Goal: Information Seeking & Learning: Learn about a topic

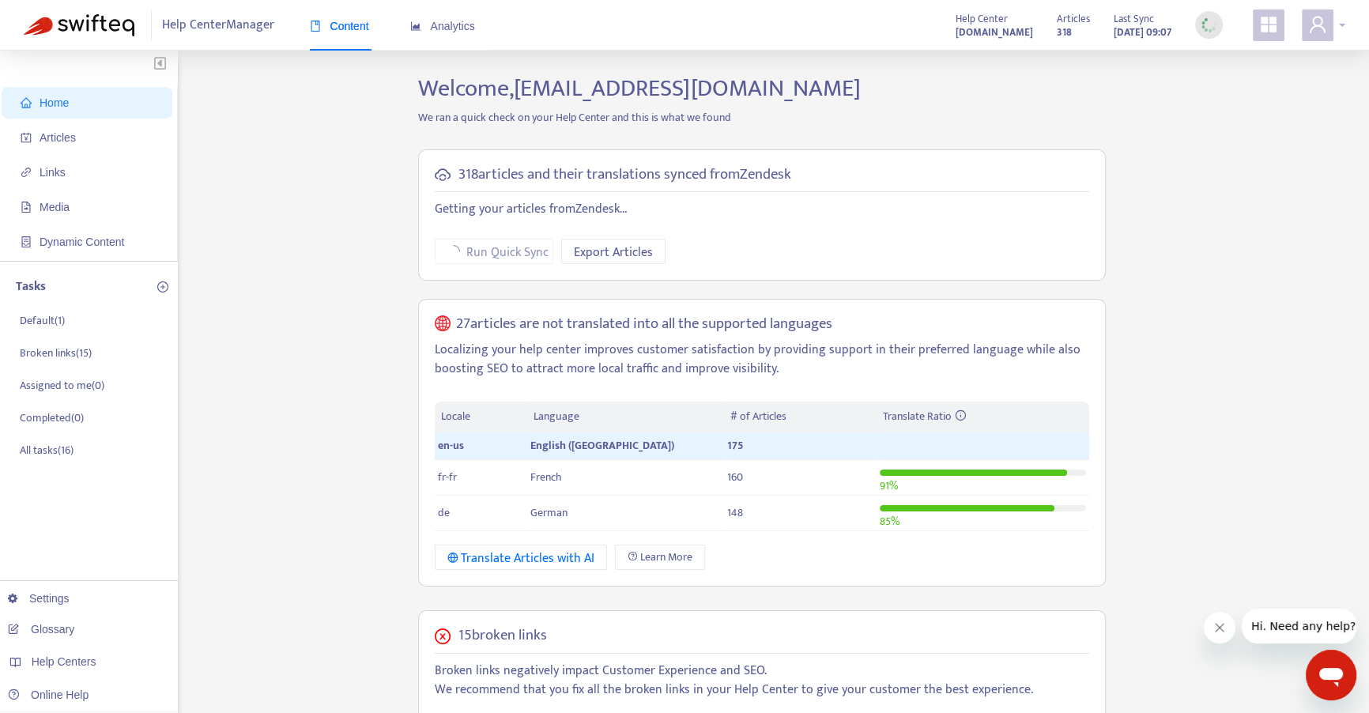
click at [1337, 21] on div at bounding box center [1322, 25] width 43 height 32
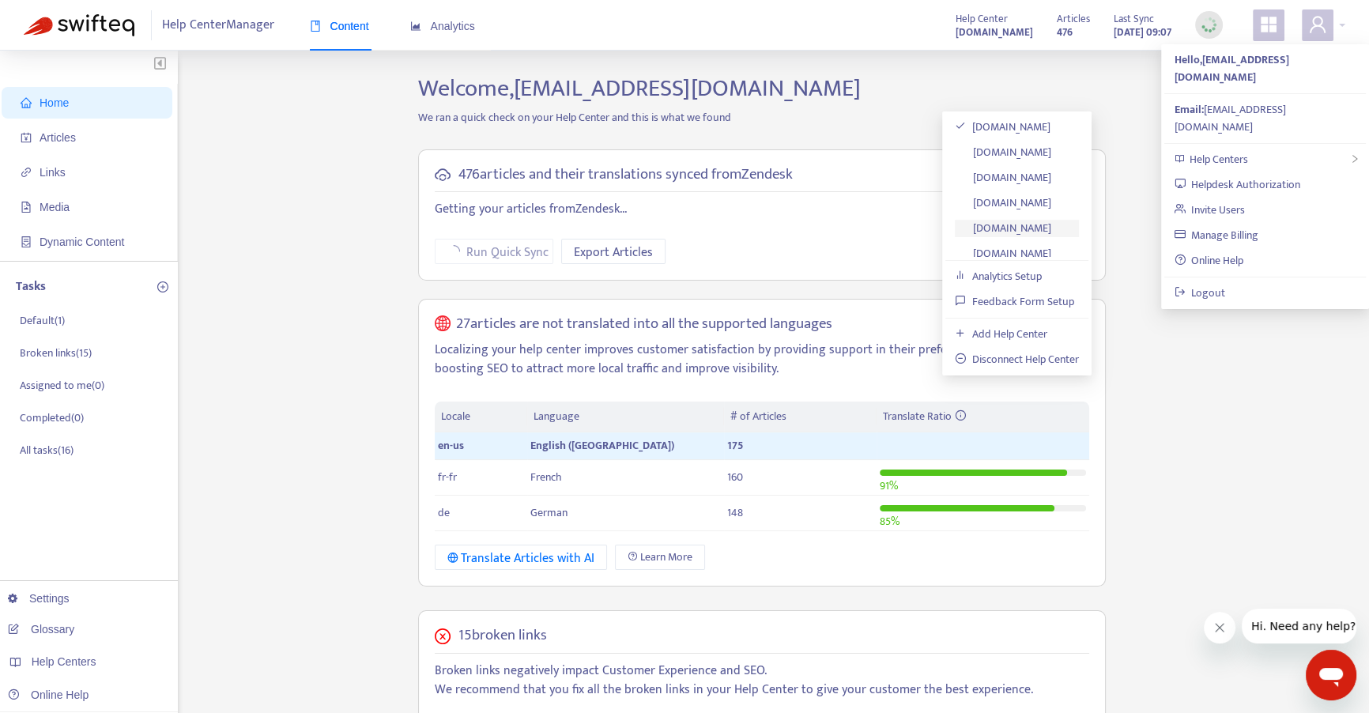
click at [1051, 232] on link "[DOMAIN_NAME]" at bounding box center [1003, 228] width 96 height 18
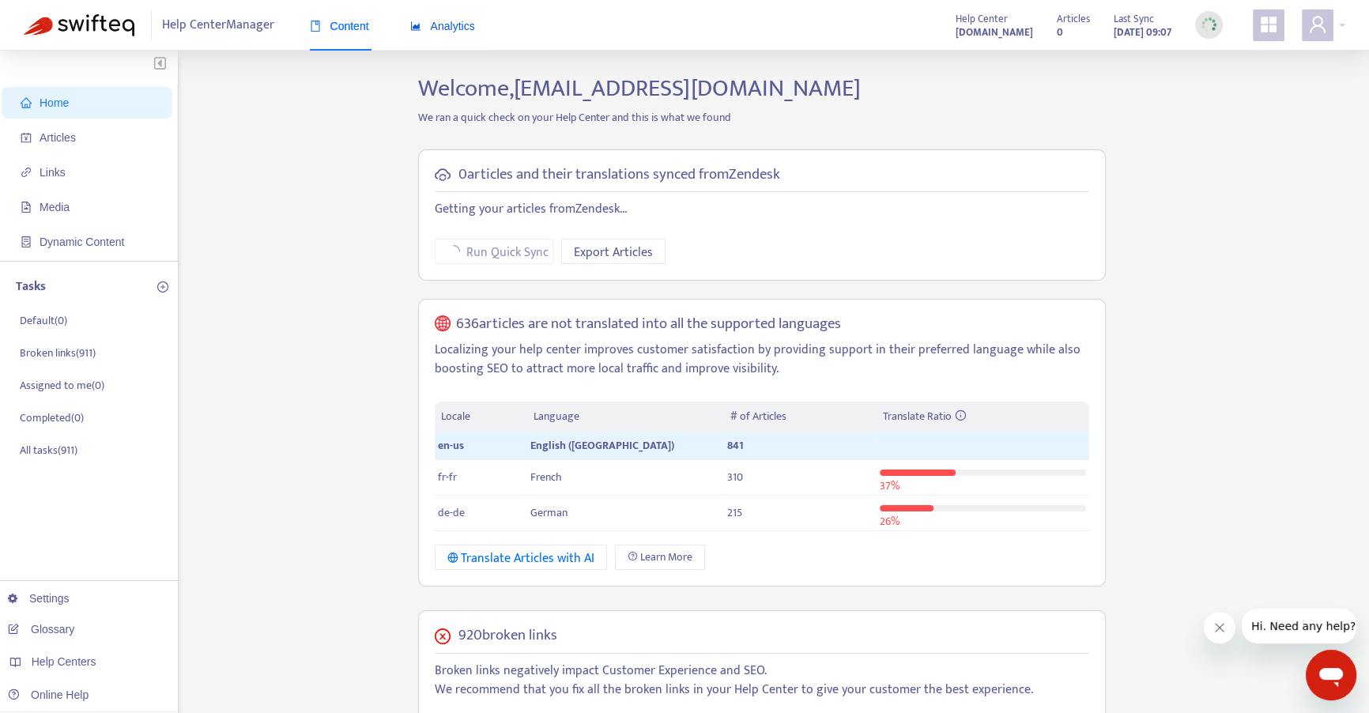
click at [454, 23] on span "Analytics" at bounding box center [442, 26] width 65 height 13
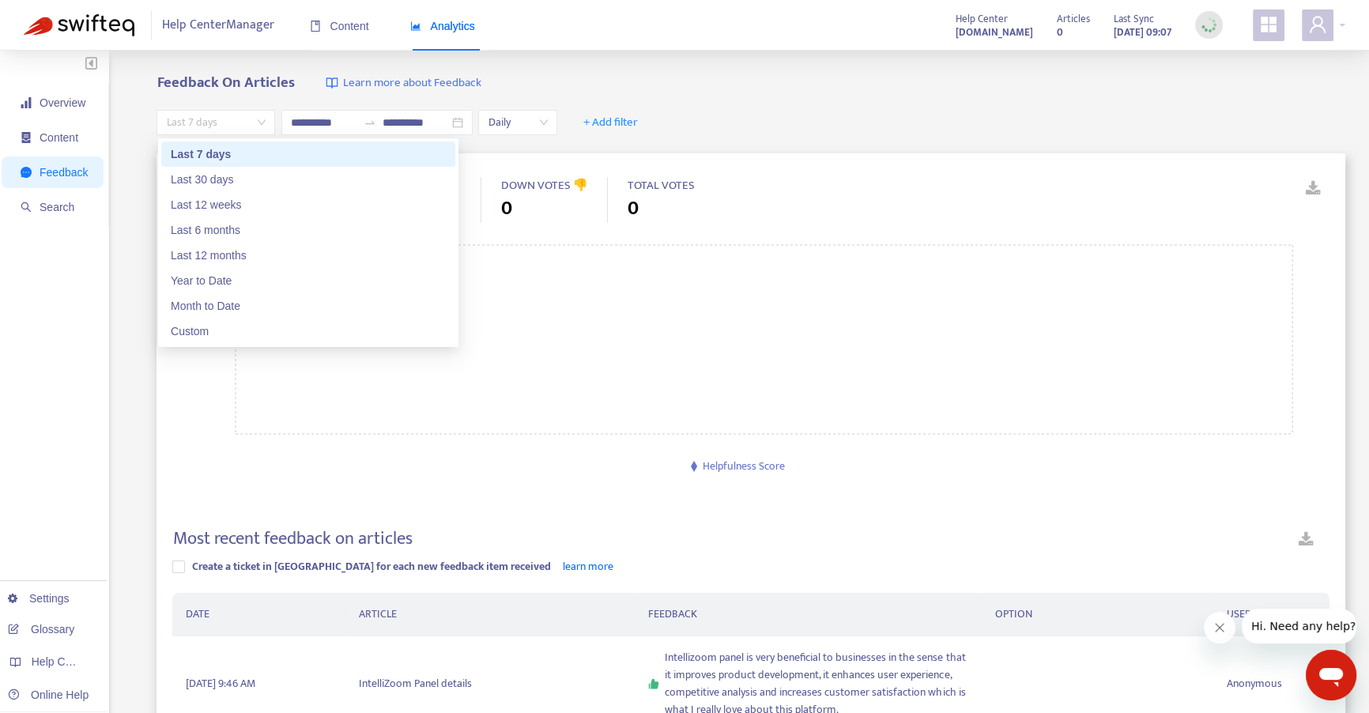
click at [209, 114] on span "Last 7 days" at bounding box center [216, 123] width 100 height 24
click at [260, 326] on div "Custom" at bounding box center [308, 330] width 275 height 17
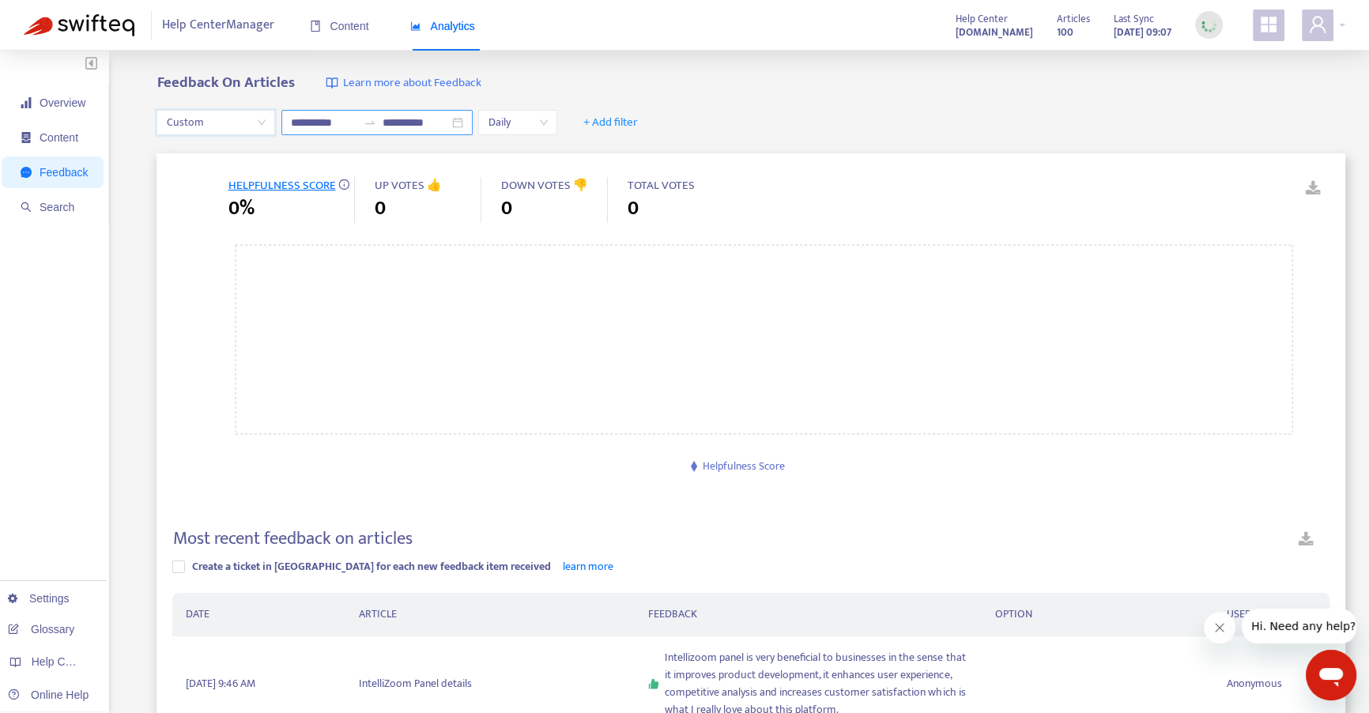
click at [333, 117] on input "**********" at bounding box center [324, 122] width 66 height 17
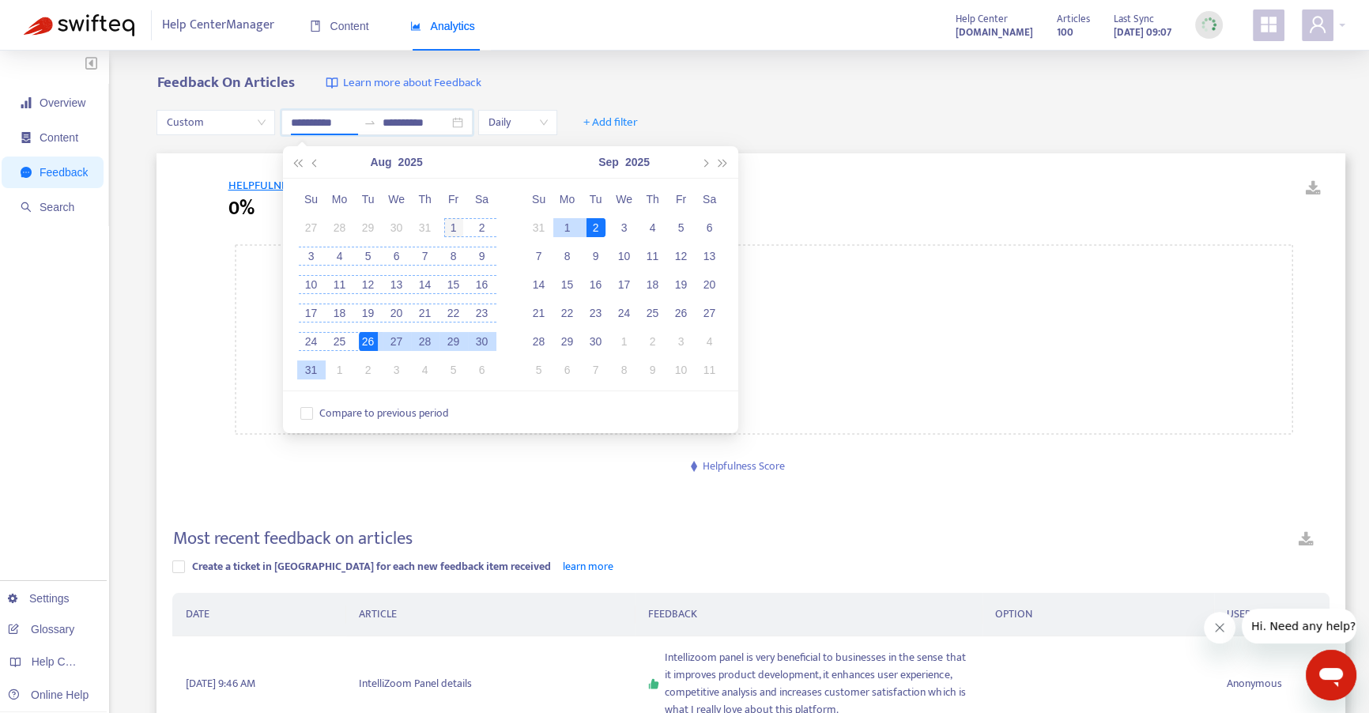
type input "**********"
click at [458, 221] on div "1" at bounding box center [453, 227] width 19 height 19
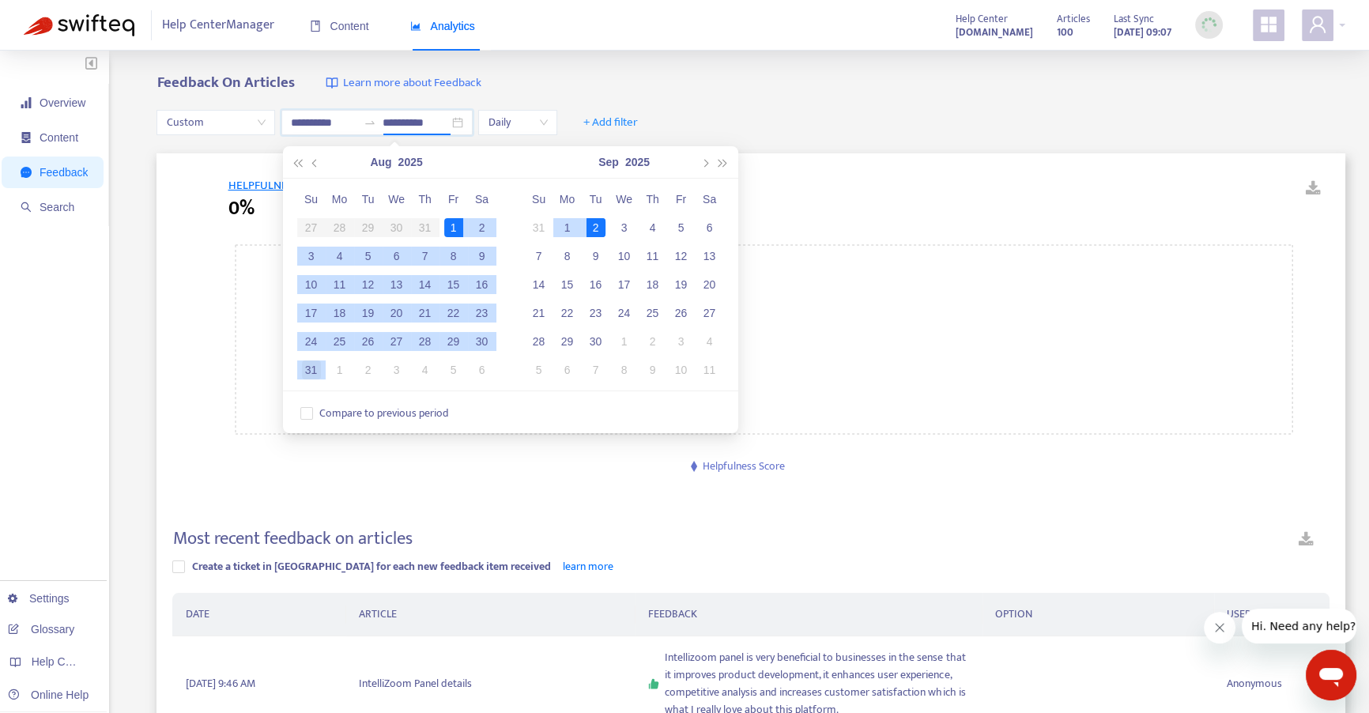
type input "**********"
click at [316, 373] on div "31" at bounding box center [311, 369] width 19 height 19
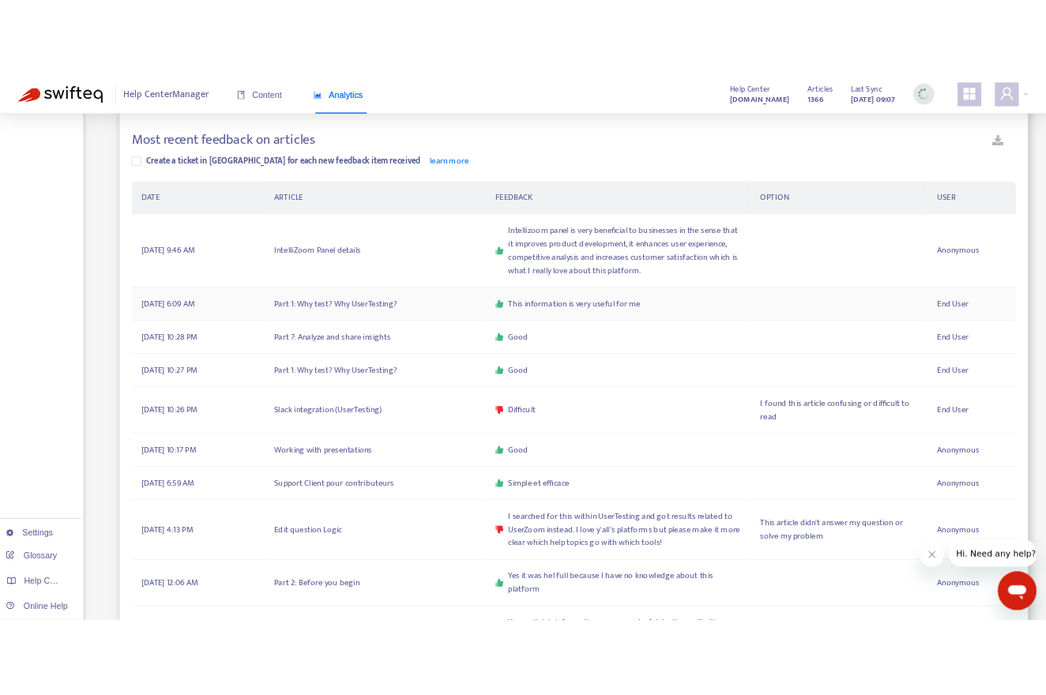
scroll to position [280, 0]
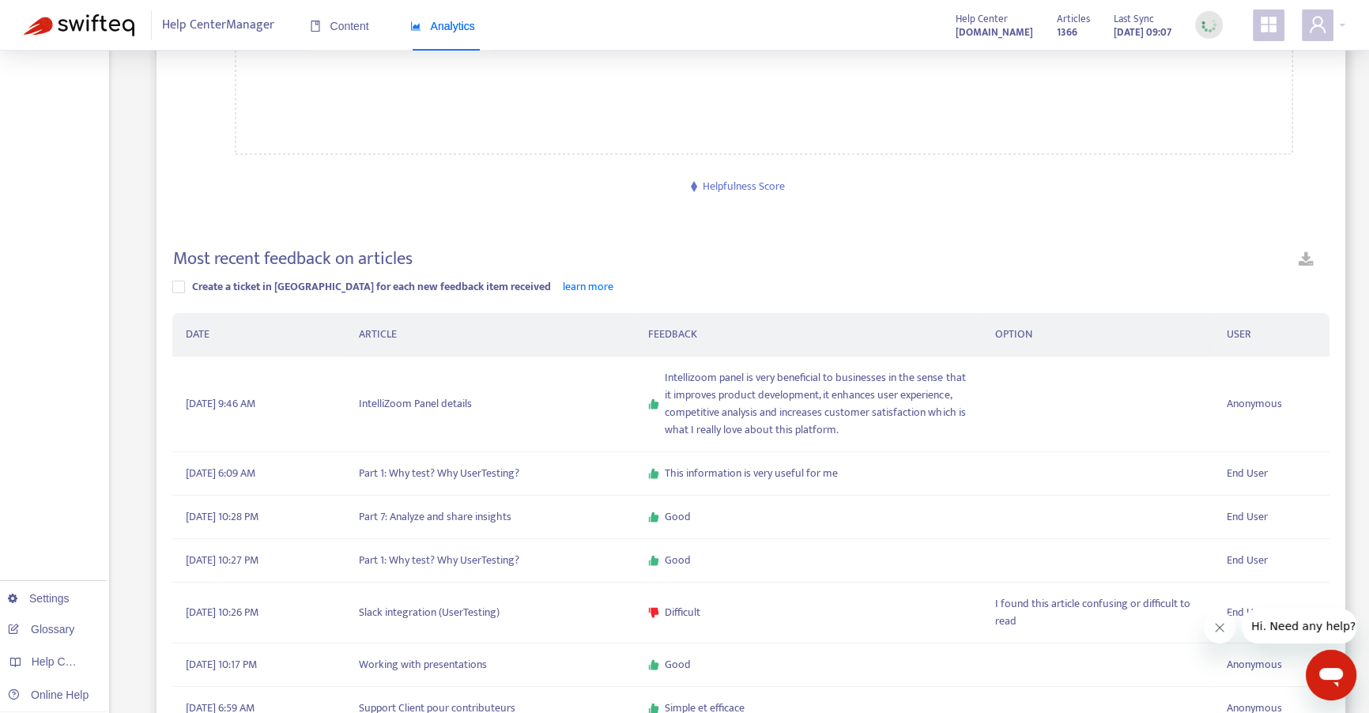
click at [1306, 258] on link at bounding box center [1306, 262] width 47 height 28
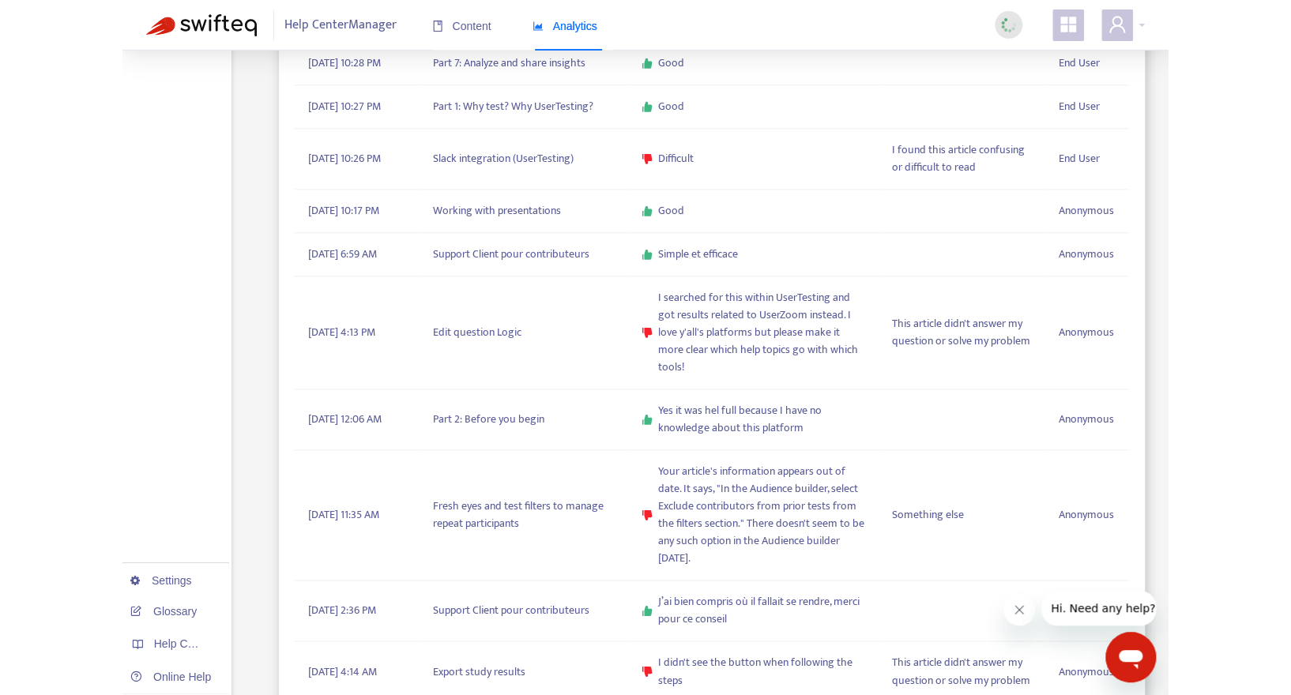
scroll to position [771, 0]
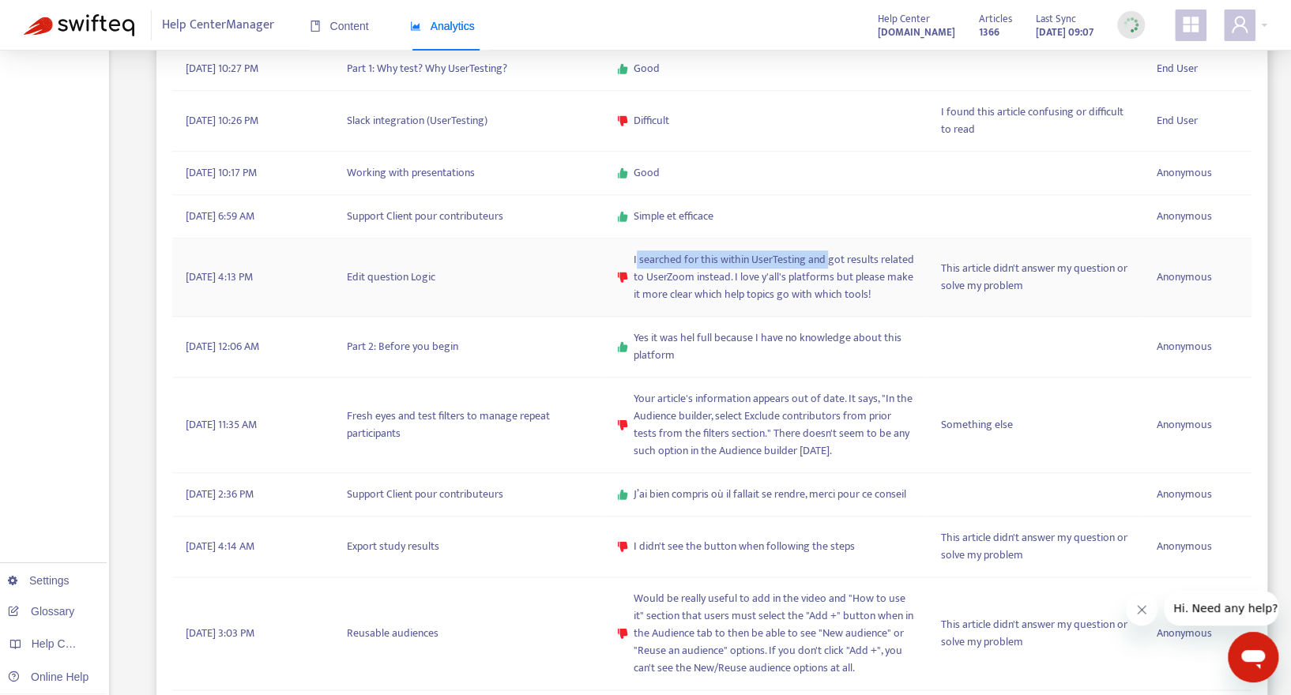
drag, startPoint x: 636, startPoint y: 254, endPoint x: 827, endPoint y: 267, distance: 191.6
click at [827, 267] on span "I searched for this within UserTesting and got results related to UserZoom inst…" at bounding box center [774, 277] width 281 height 52
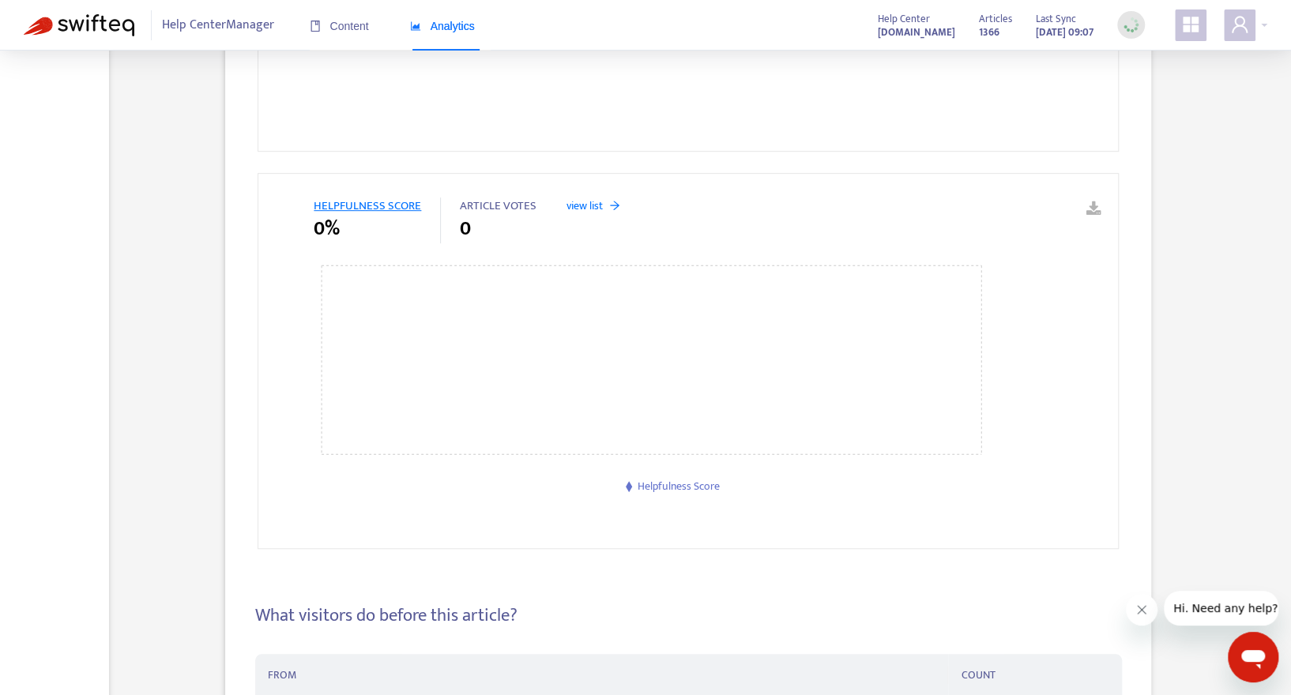
scroll to position [20, 0]
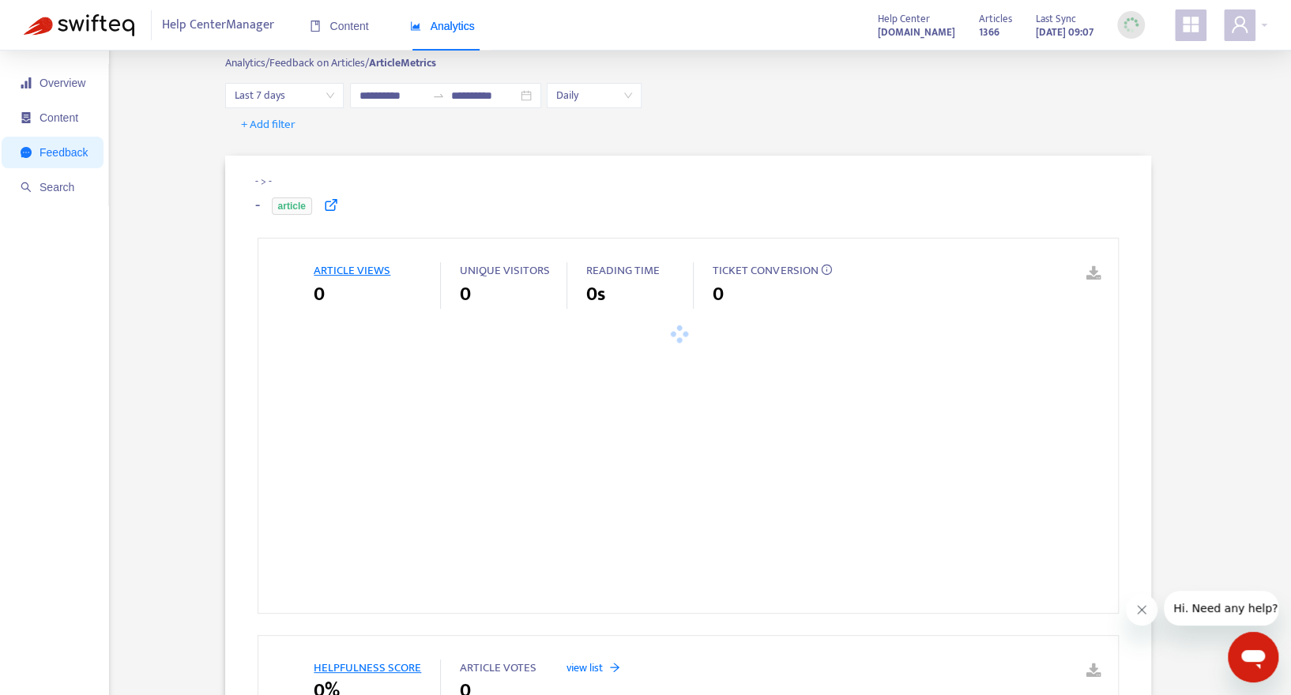
type input "**********"
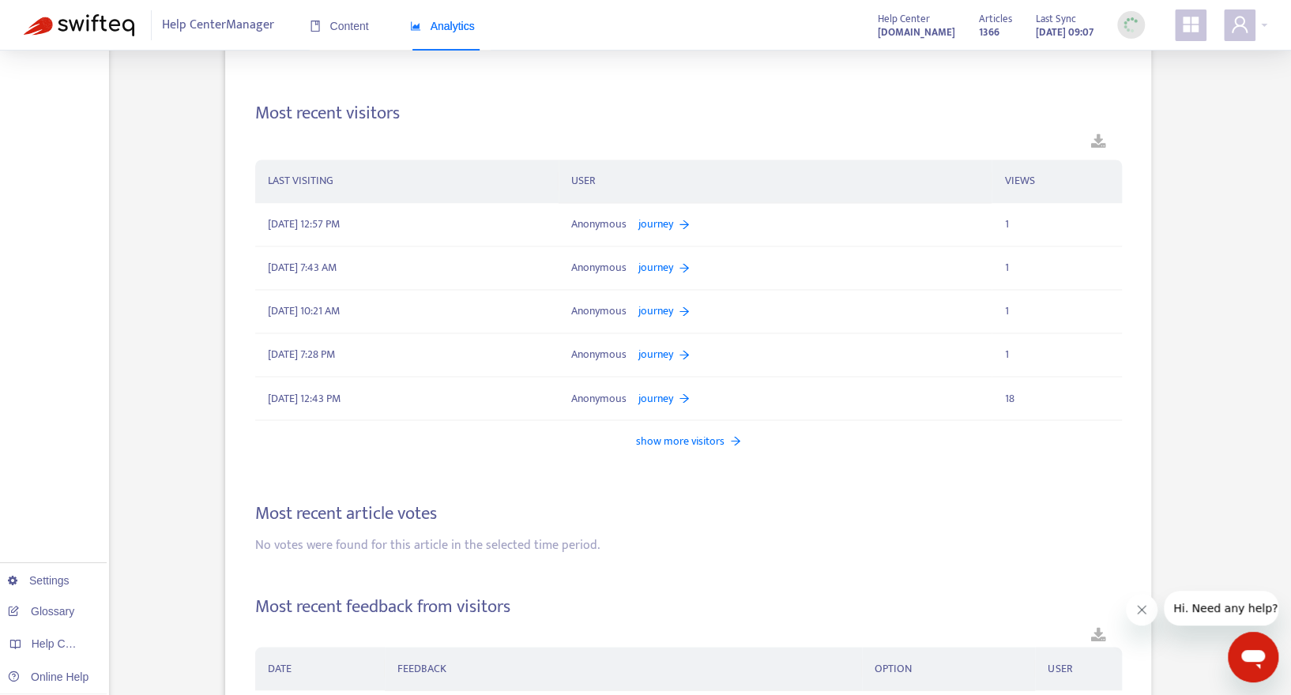
scroll to position [1565, 0]
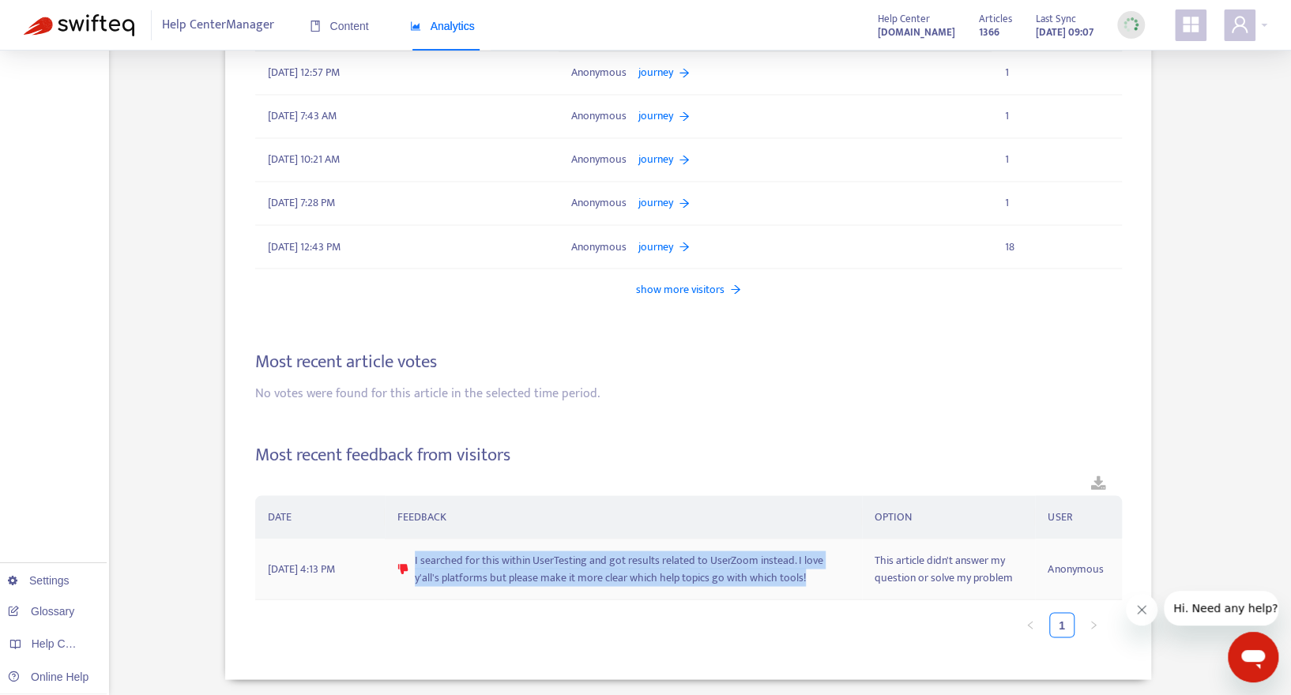
drag, startPoint x: 793, startPoint y: 577, endPoint x: 406, endPoint y: 553, distance: 387.1
click at [406, 553] on div "I searched for this within UserTesting and got results related to UserZoom inst…" at bounding box center [623, 569] width 452 height 35
copy span "I searched for this within UserTesting and got results related to UserZoom inst…"
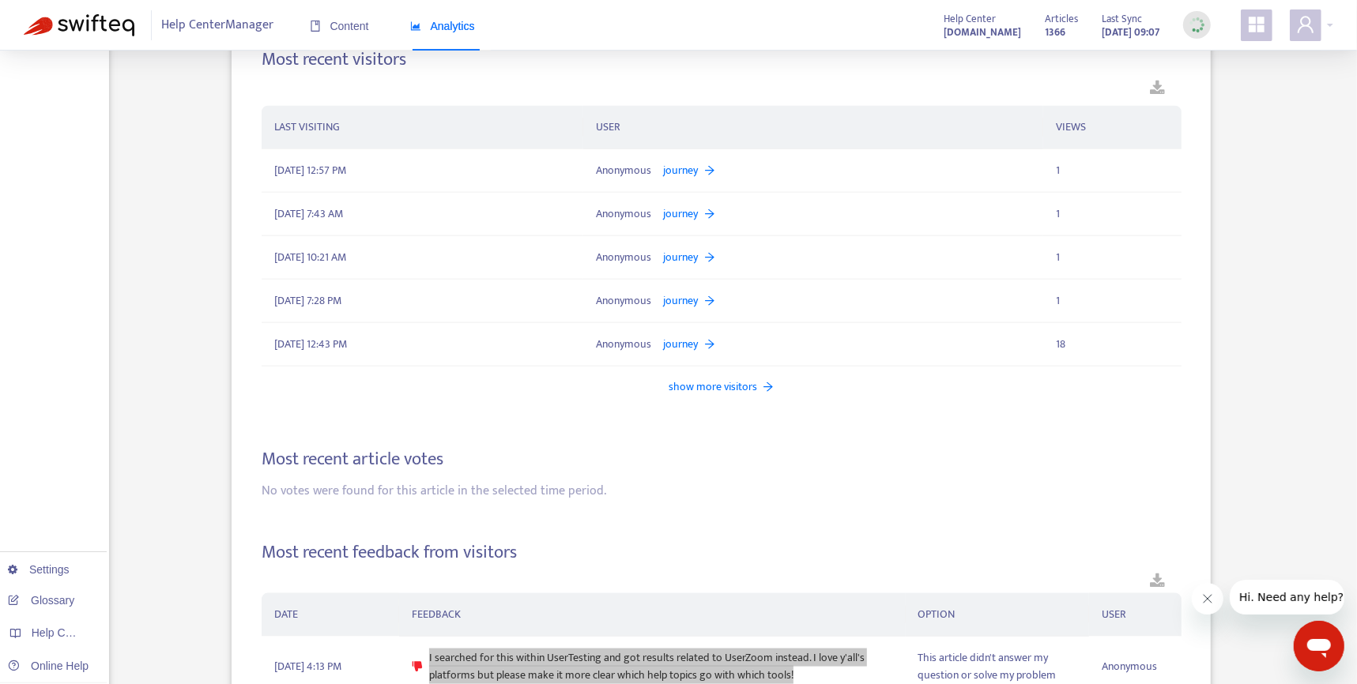
scroll to position [1436, 0]
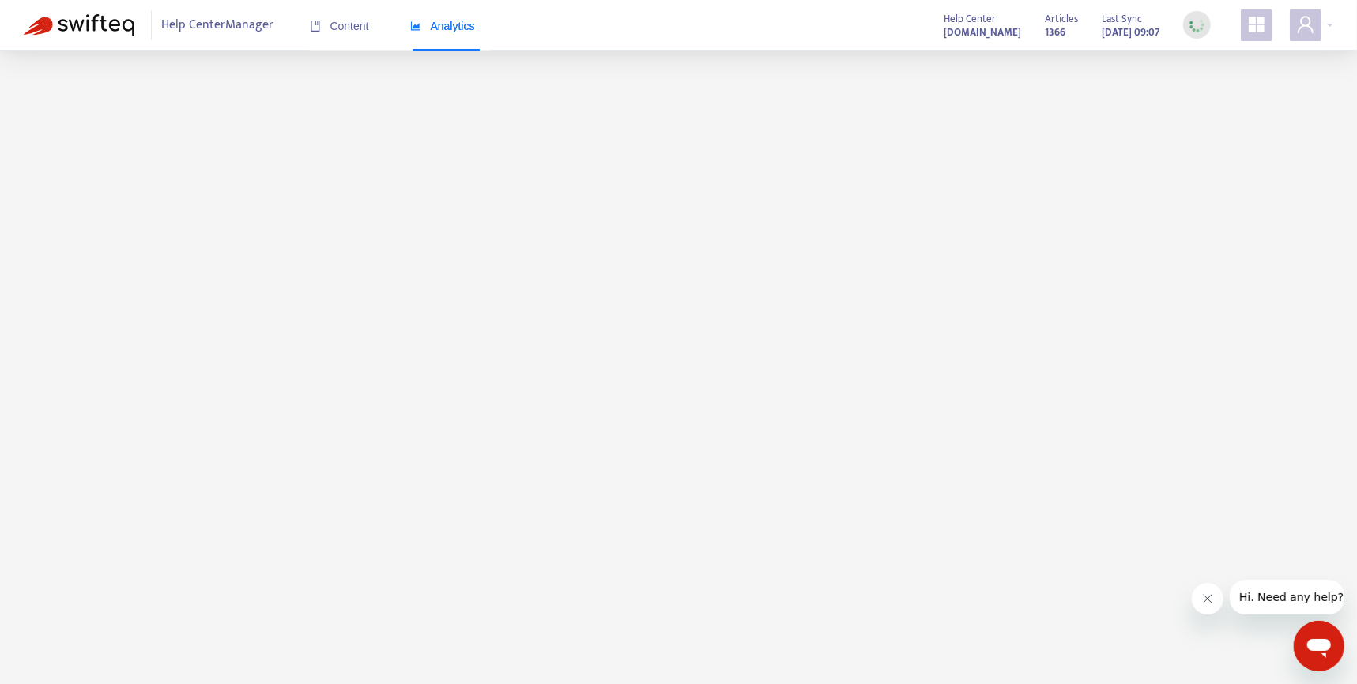
scroll to position [50, 0]
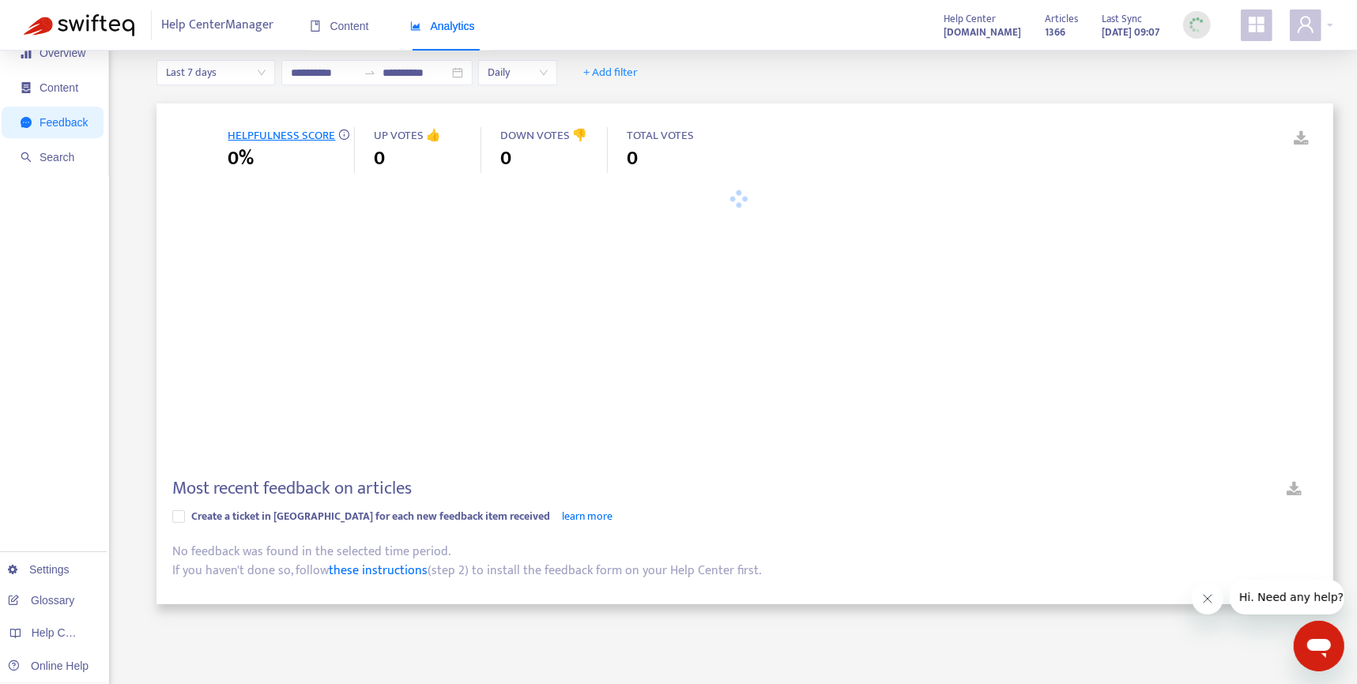
type input "**********"
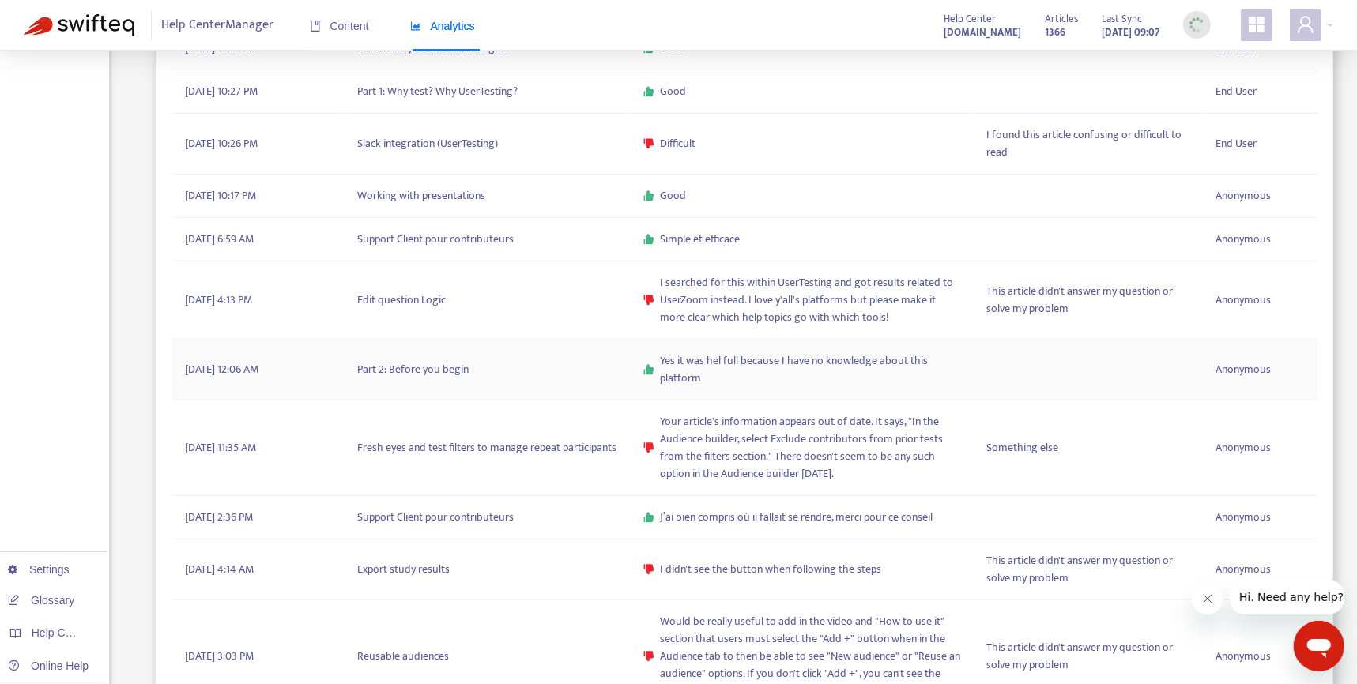
scroll to position [777, 0]
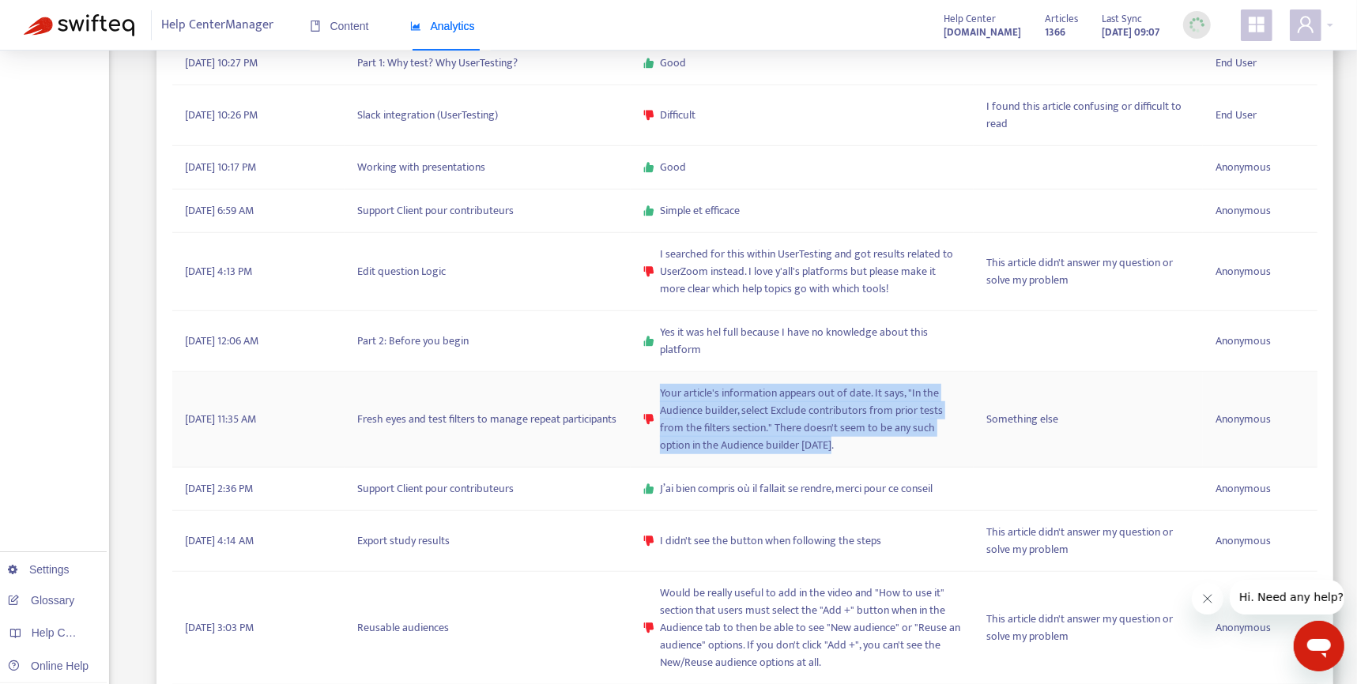
drag, startPoint x: 841, startPoint y: 446, endPoint x: 663, endPoint y: 388, distance: 187.2
click at [663, 388] on span "Your article's information appears out of date. It says, "In the Audience build…" at bounding box center [810, 420] width 301 height 70
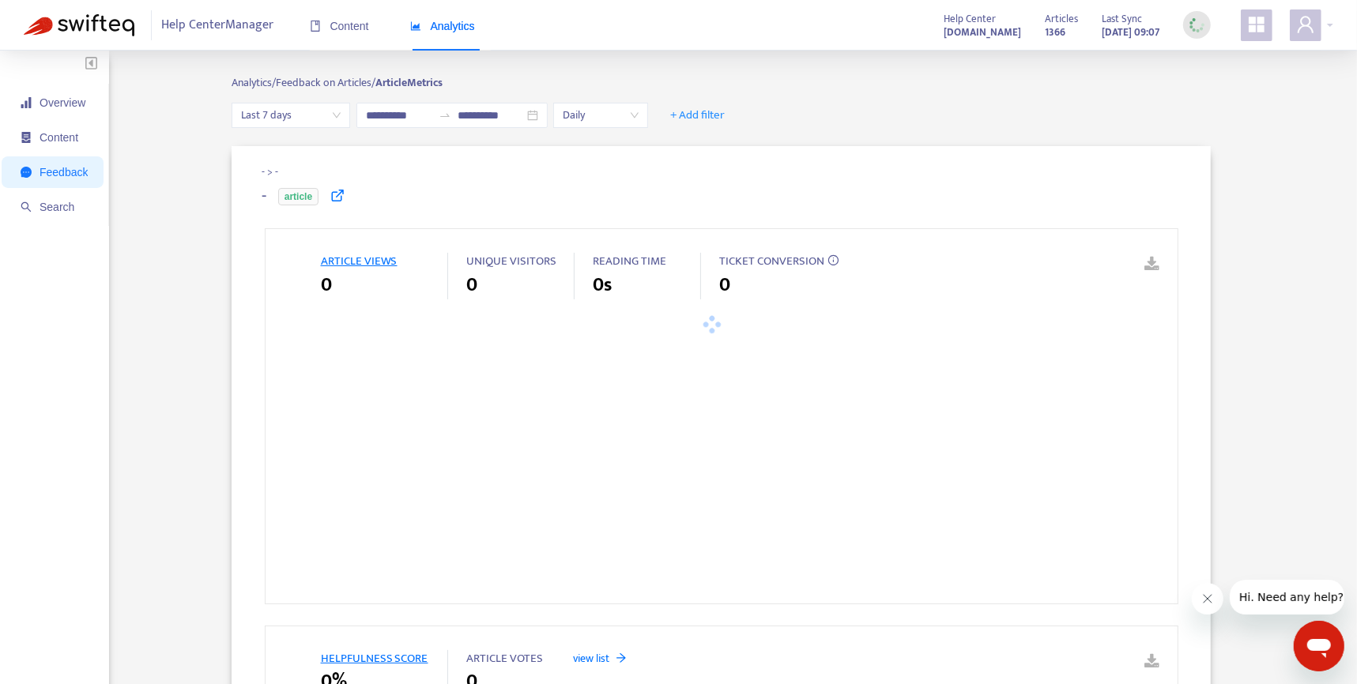
type input "**********"
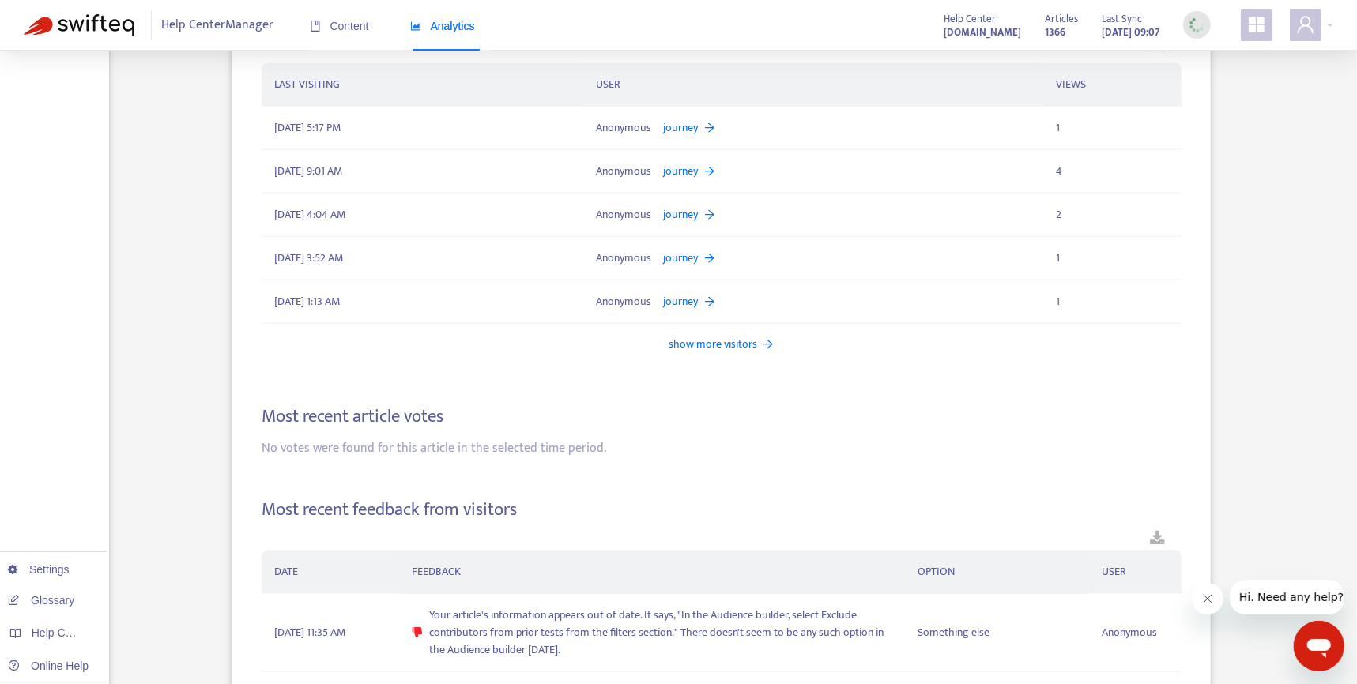
scroll to position [1580, 0]
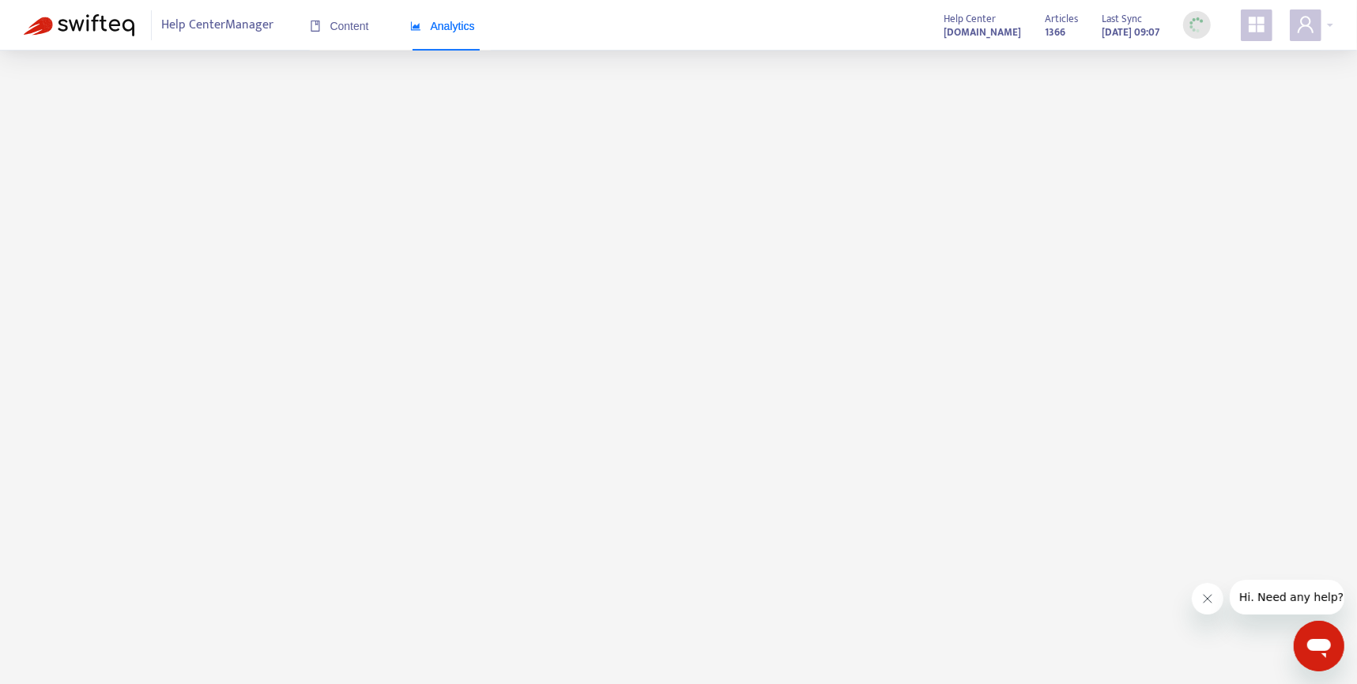
scroll to position [50, 0]
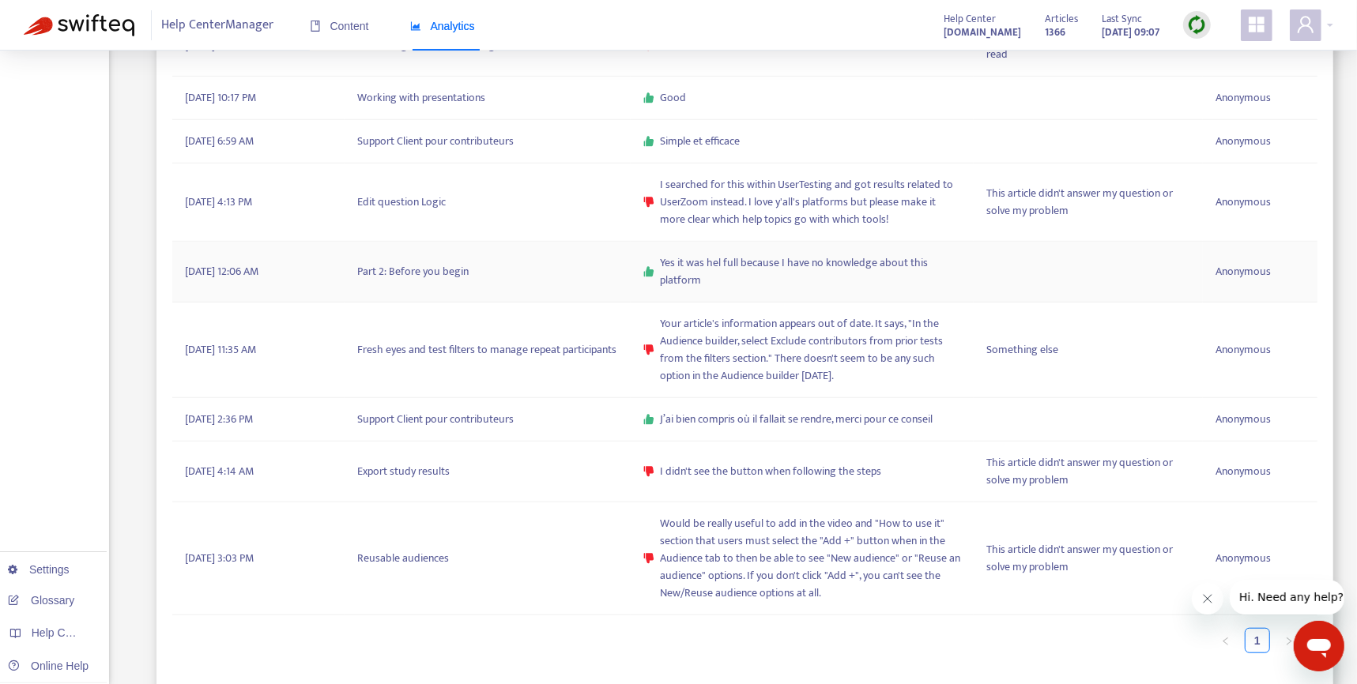
scroll to position [850, 0]
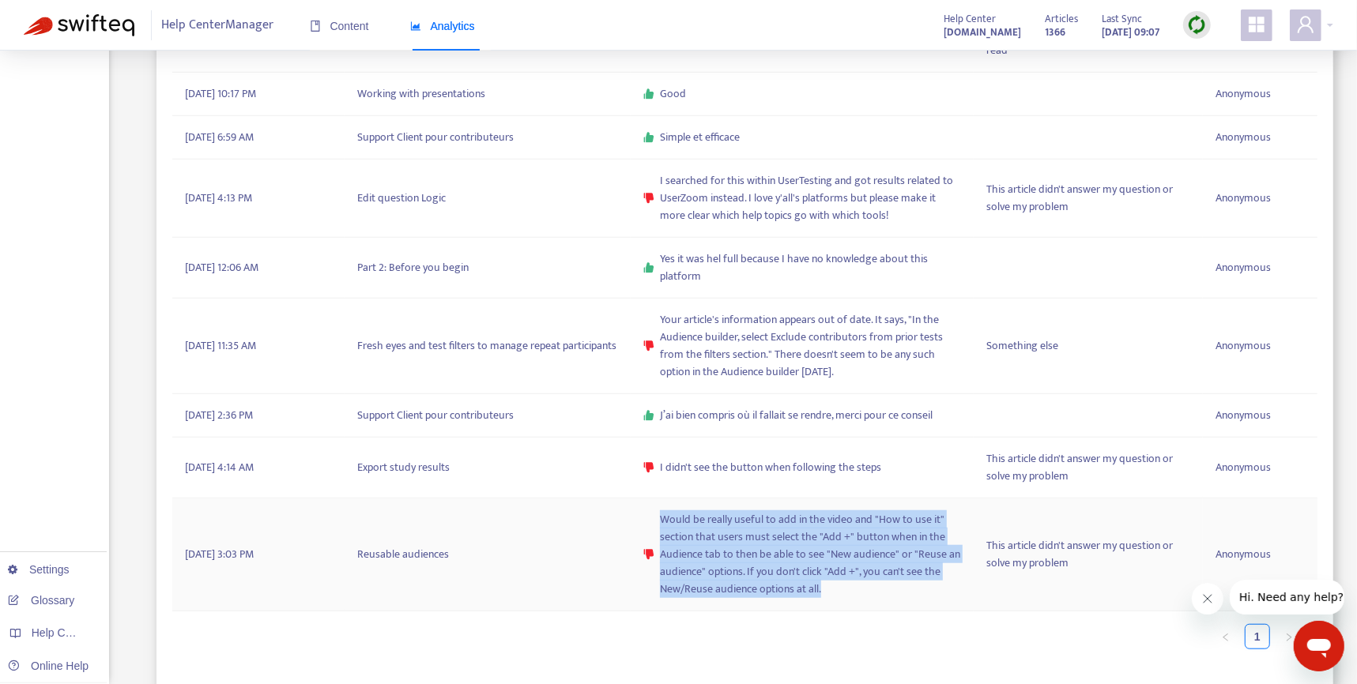
drag, startPoint x: 823, startPoint y: 590, endPoint x: 664, endPoint y: 522, distance: 173.1
click at [664, 522] on span "Would be really useful to add in the video and "How to use it" section that use…" at bounding box center [810, 554] width 301 height 87
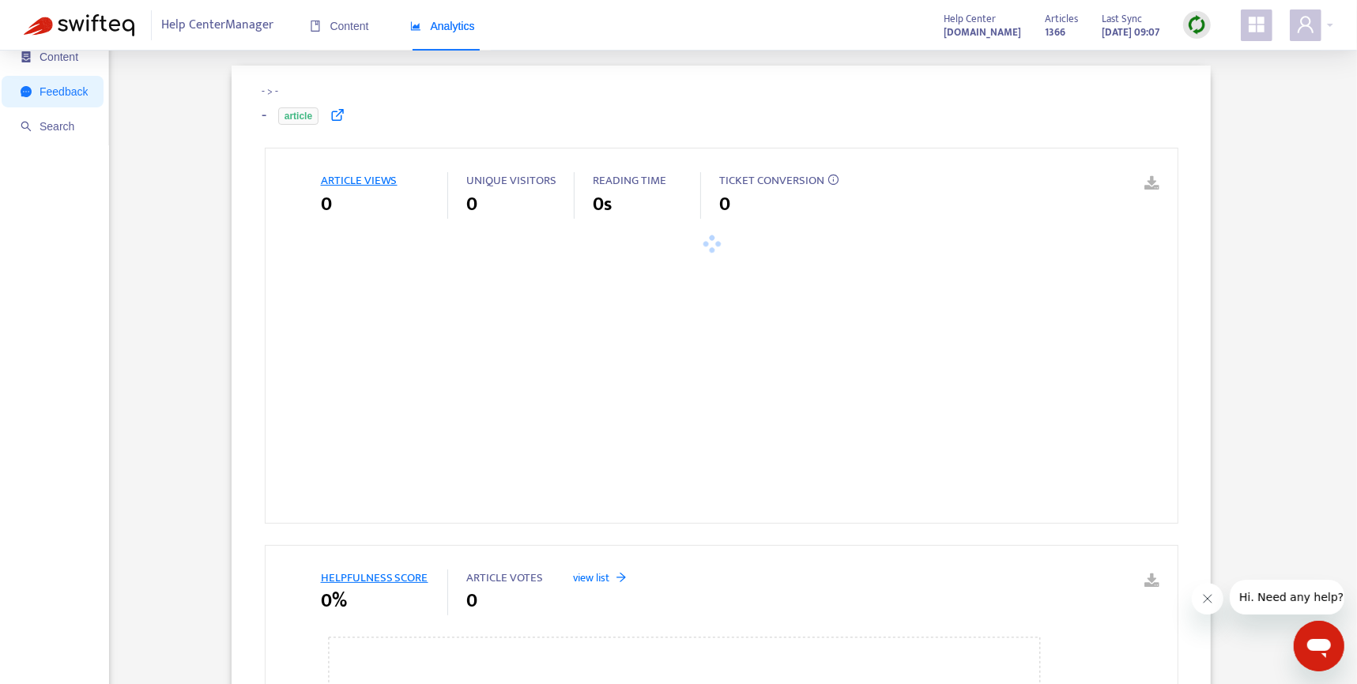
scroll to position [8, 0]
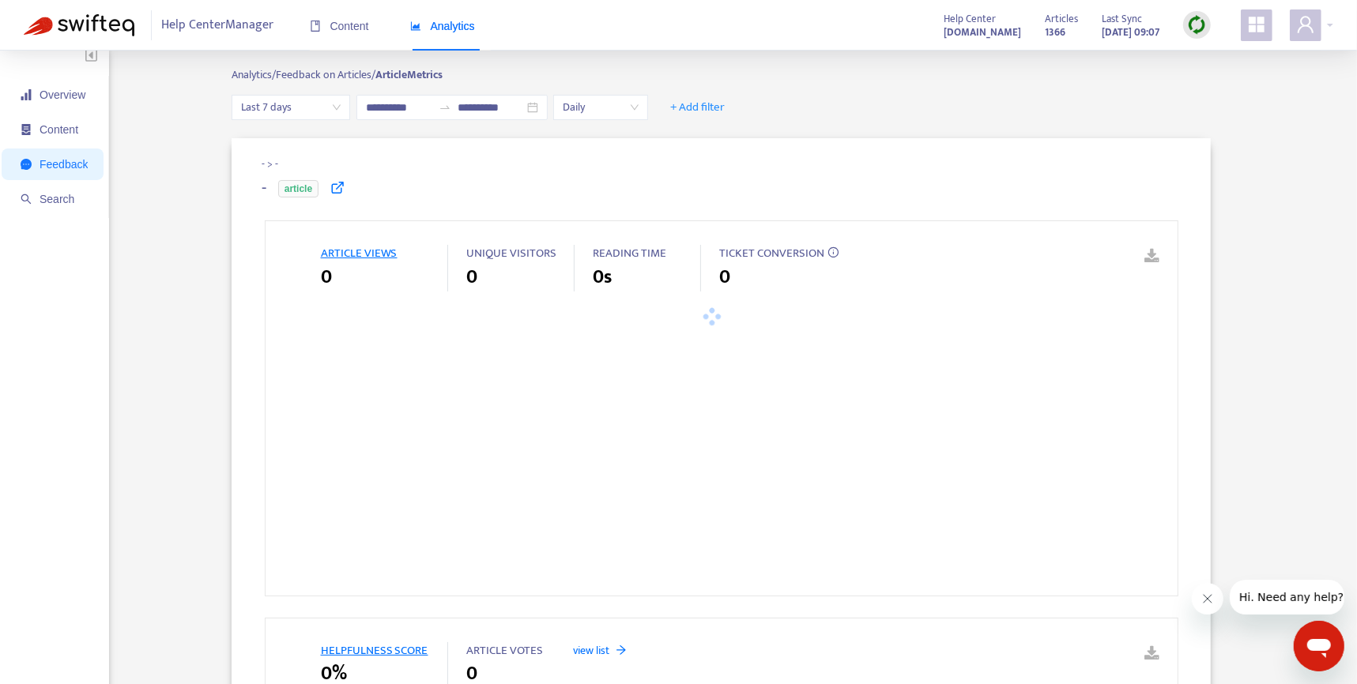
type input "**********"
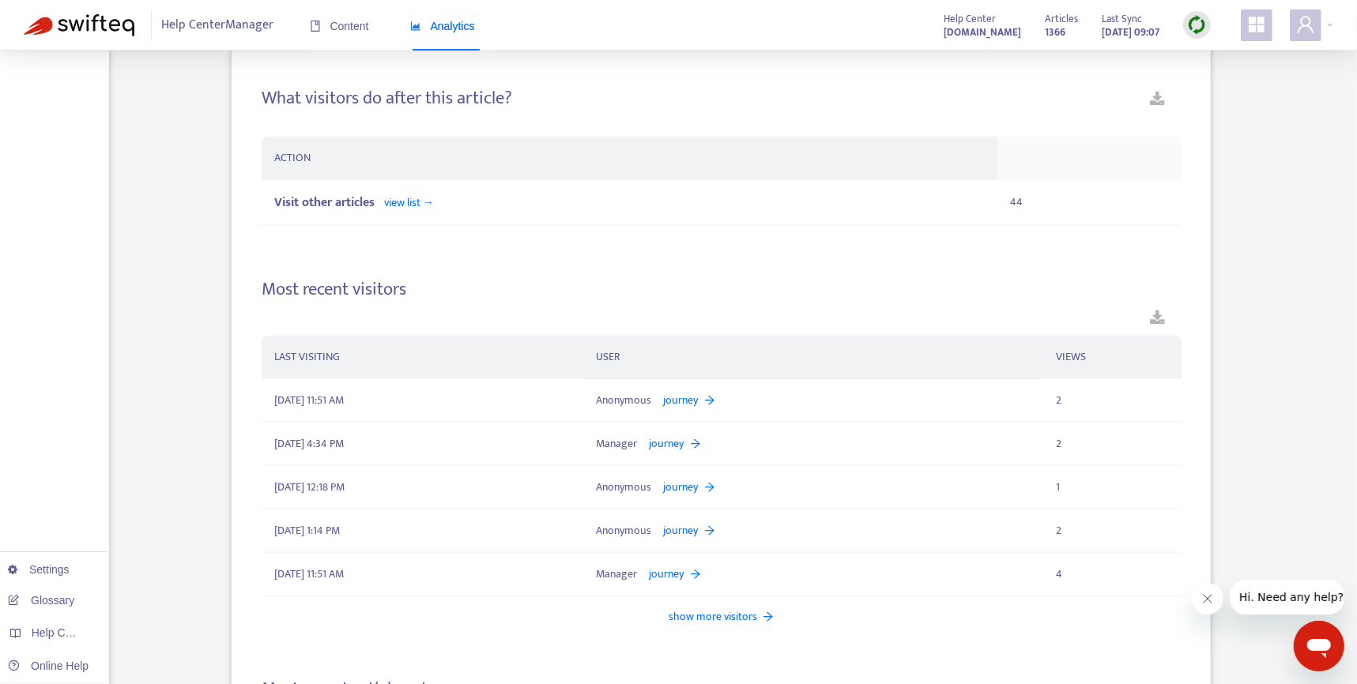
scroll to position [1610, 0]
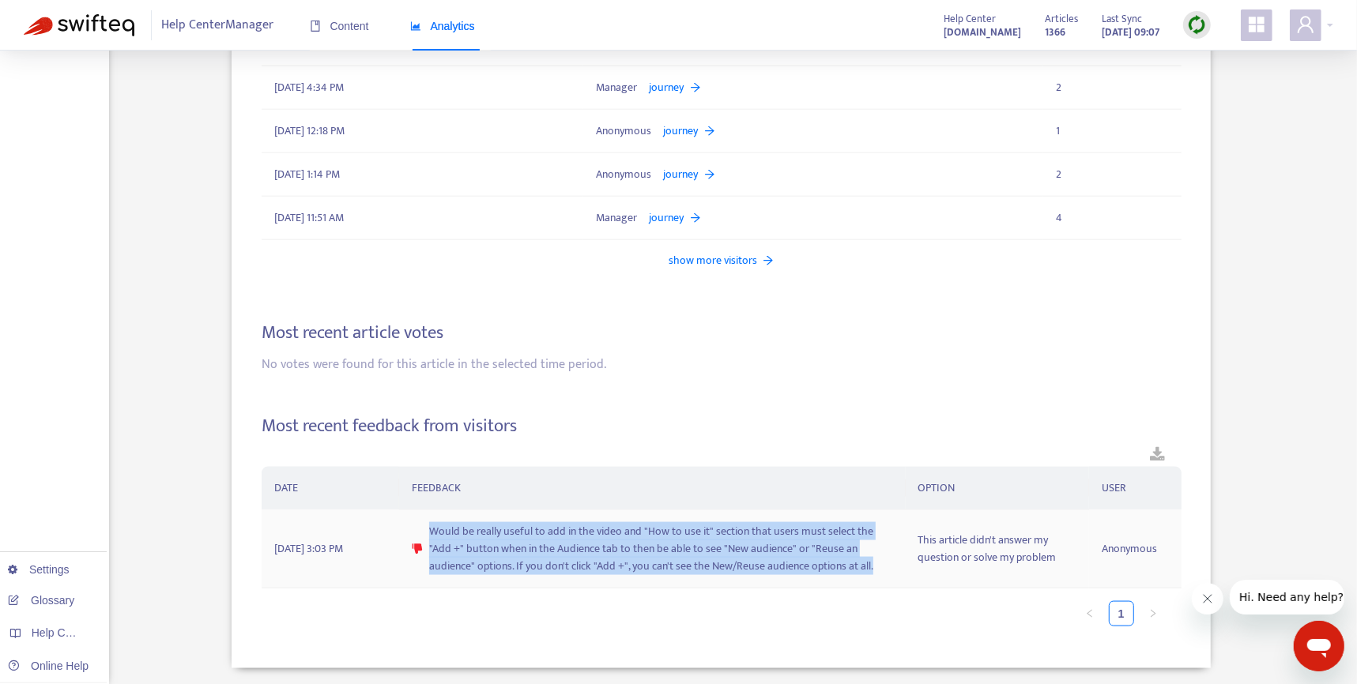
drag, startPoint x: 876, startPoint y: 566, endPoint x: 435, endPoint y: 536, distance: 442.7
click at [435, 536] on span "Would be really useful to add in the video and "How to use it" section that use…" at bounding box center [661, 549] width 464 height 52
copy span "Would be really useful to add in the video and "How to use it" section that use…"
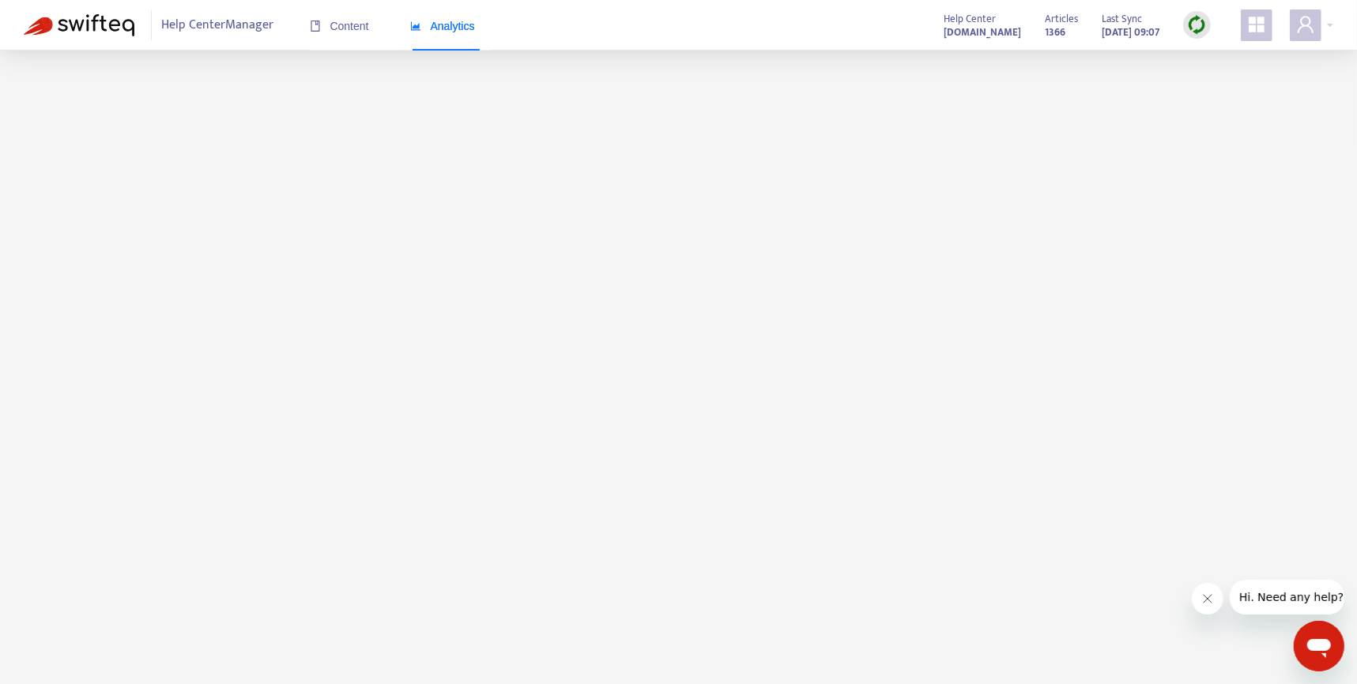
scroll to position [50, 0]
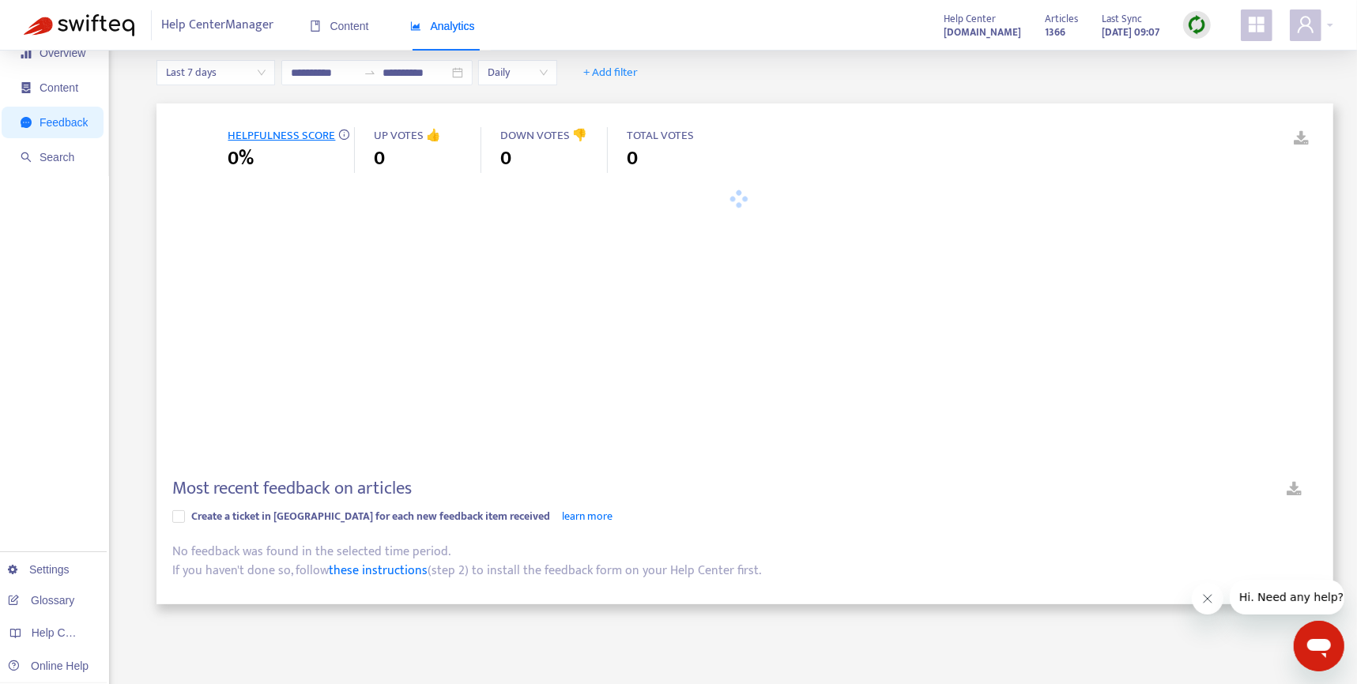
type input "**********"
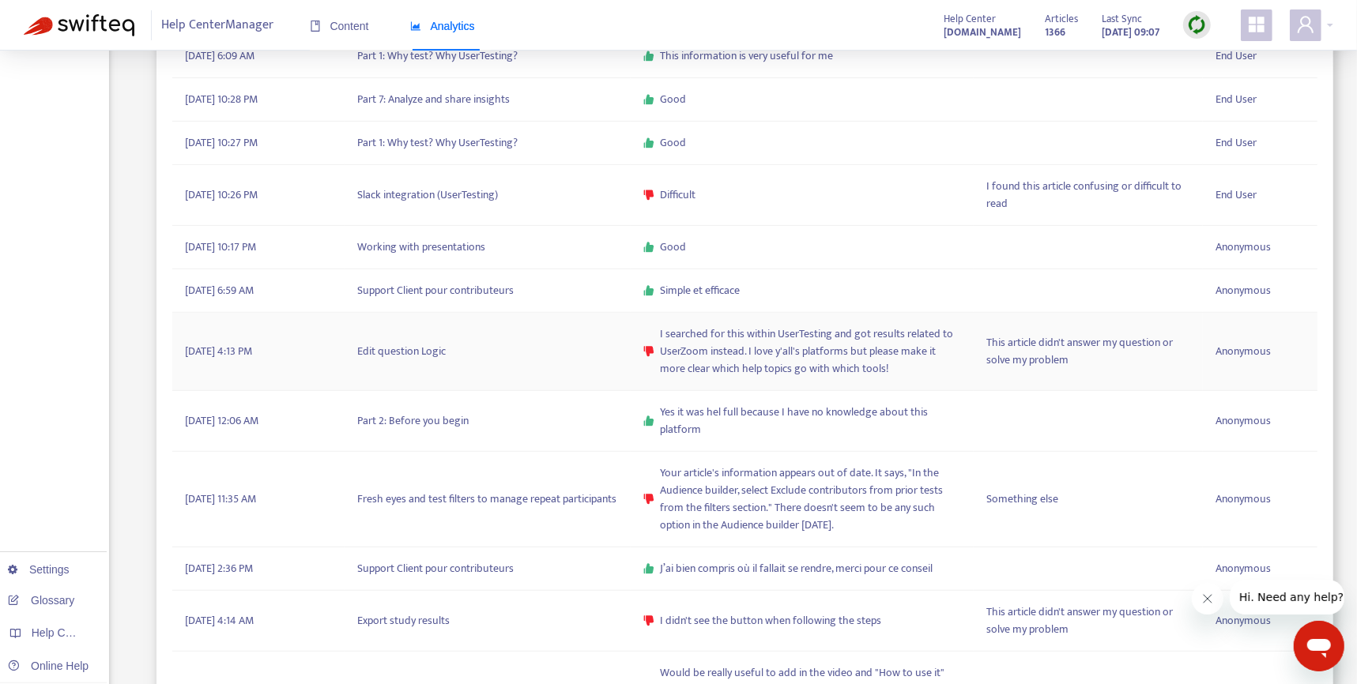
scroll to position [850, 0]
